Goal: Information Seeking & Learning: Learn about a topic

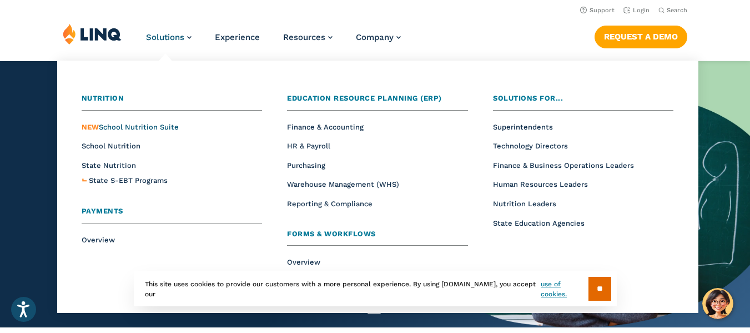
click at [128, 127] on span "NEW School Nutrition Suite" at bounding box center [130, 127] width 97 height 8
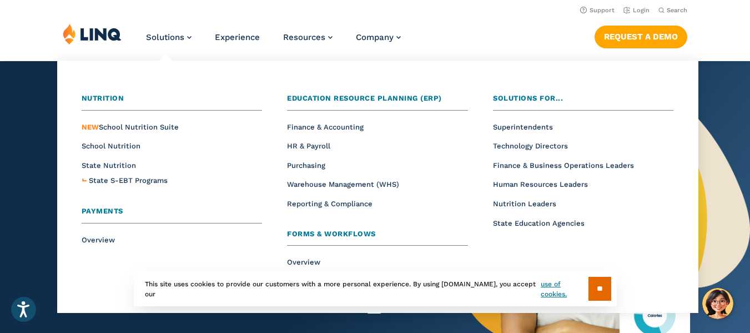
click at [122, 140] on li "School Nutrition" at bounding box center [172, 145] width 181 height 14
click at [122, 142] on span "School Nutrition" at bounding box center [111, 146] width 59 height 8
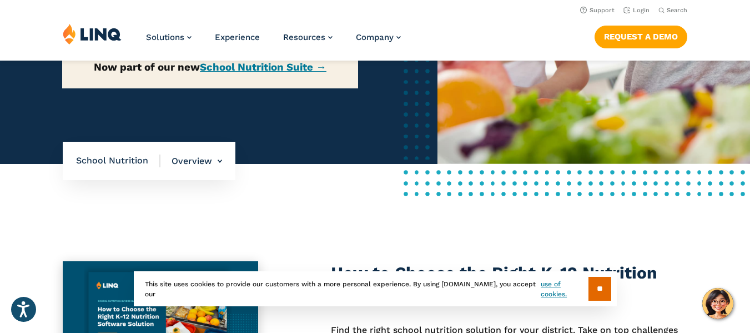
scroll to position [252, 0]
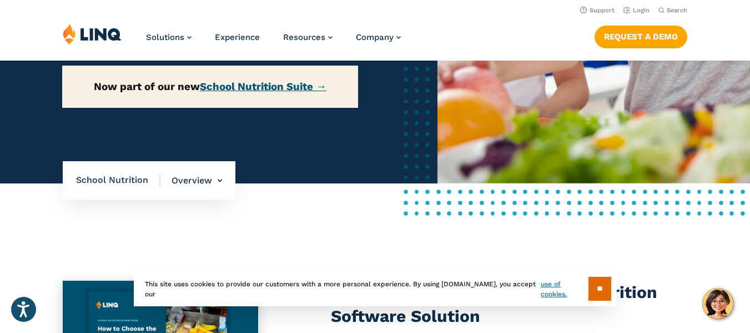
click at [219, 93] on link "School Nutrition Suite →" at bounding box center [263, 87] width 127 height 12
